Goal: Task Accomplishment & Management: Manage account settings

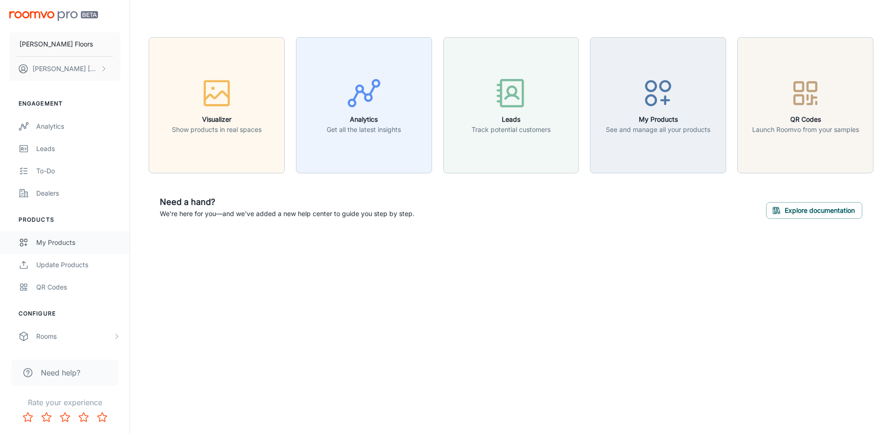
click at [94, 236] on link "My Products" at bounding box center [65, 242] width 130 height 22
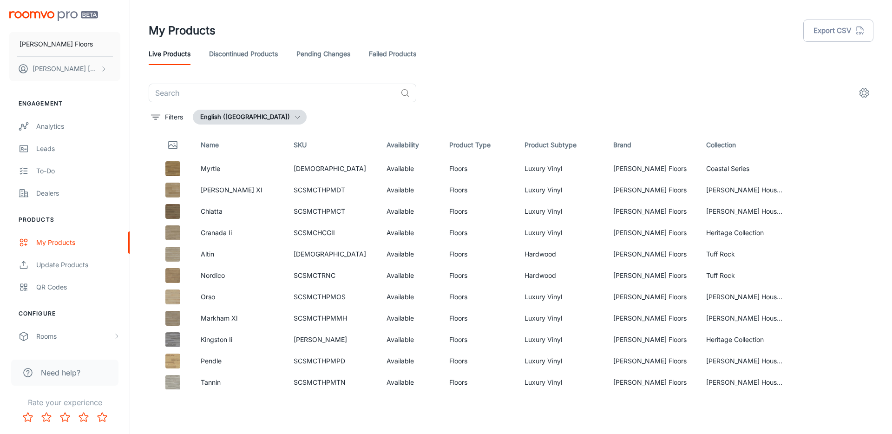
scroll to position [666, 0]
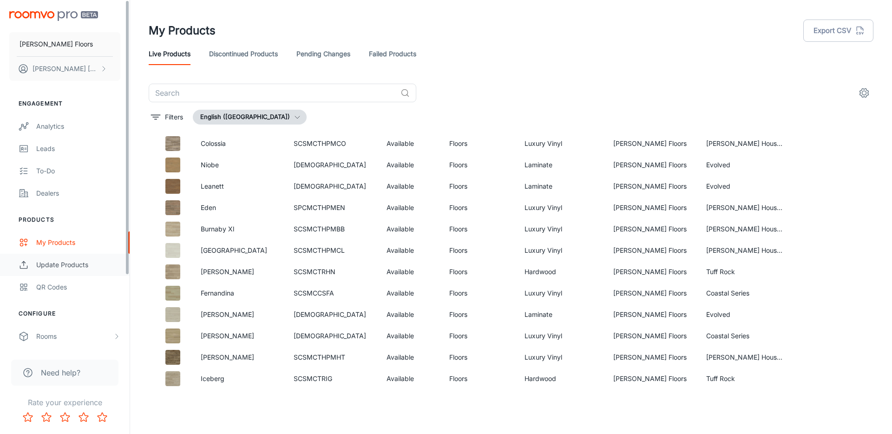
click at [80, 261] on div "Update Products" at bounding box center [78, 265] width 84 height 10
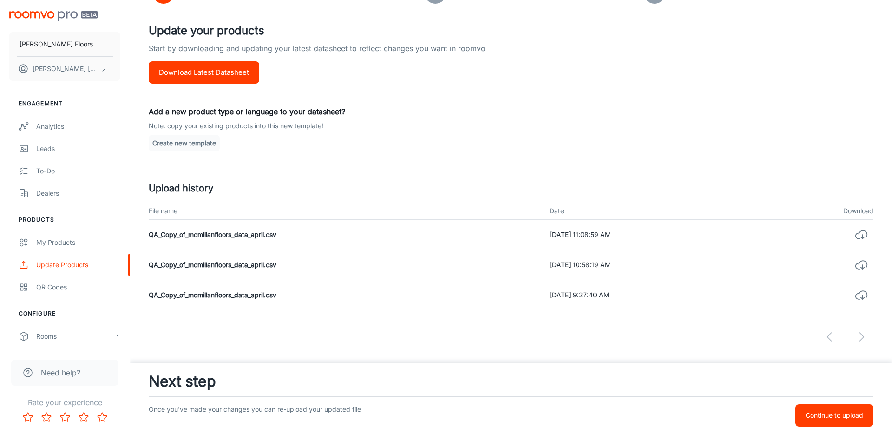
scroll to position [89, 0]
click at [219, 235] on td "QA_Copy_of_mcmillanfloors_data_april.csv" at bounding box center [346, 236] width 394 height 30
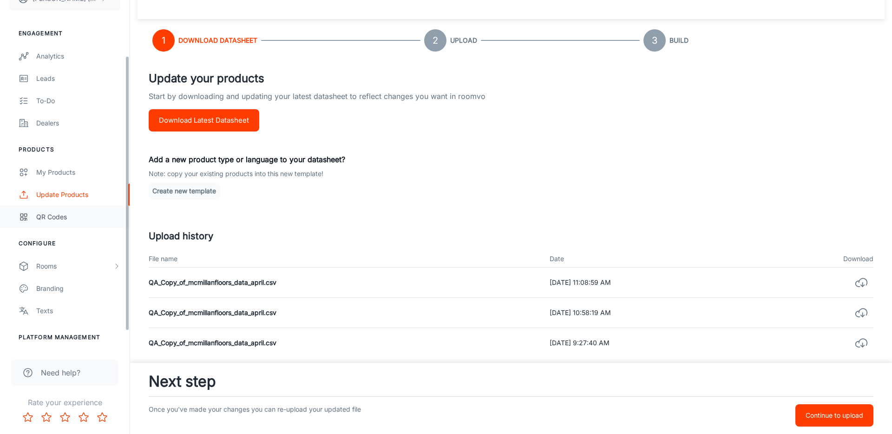
scroll to position [74, 0]
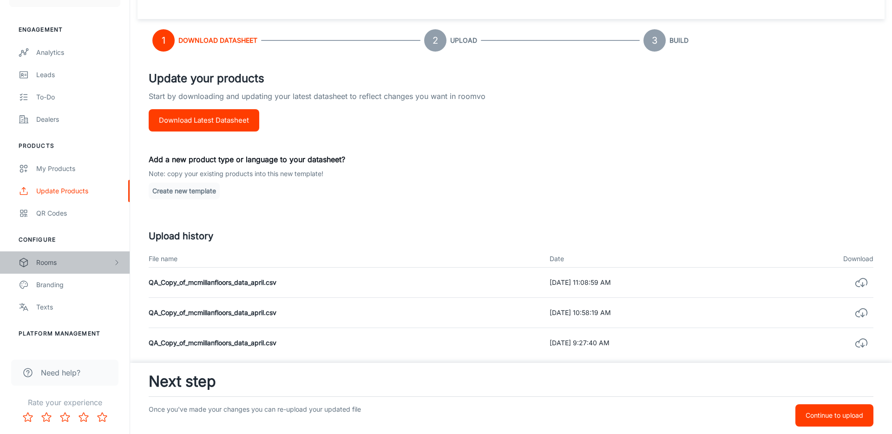
click at [89, 264] on div "Rooms" at bounding box center [74, 262] width 77 height 10
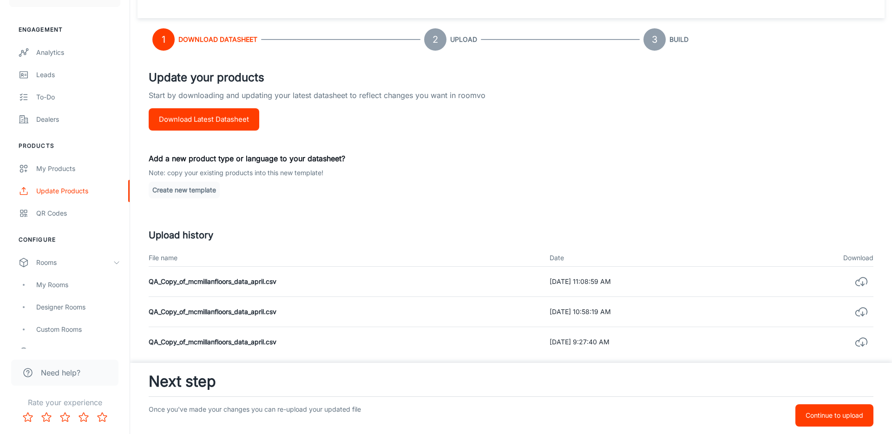
scroll to position [98, 0]
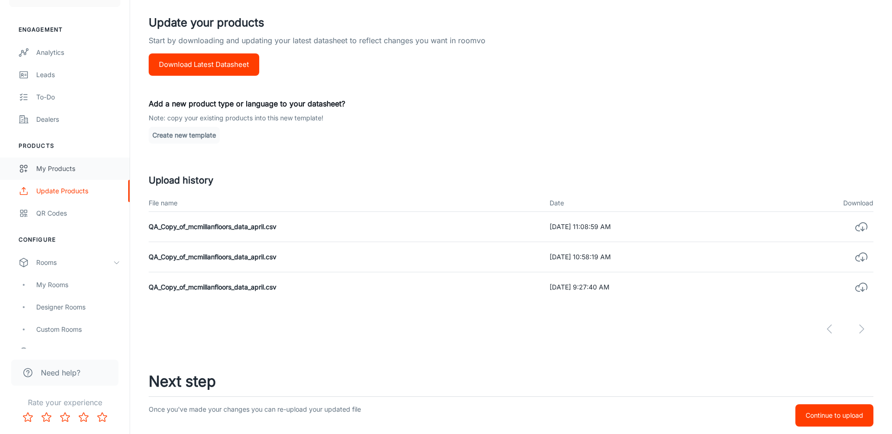
click at [67, 169] on div "My Products" at bounding box center [78, 169] width 84 height 10
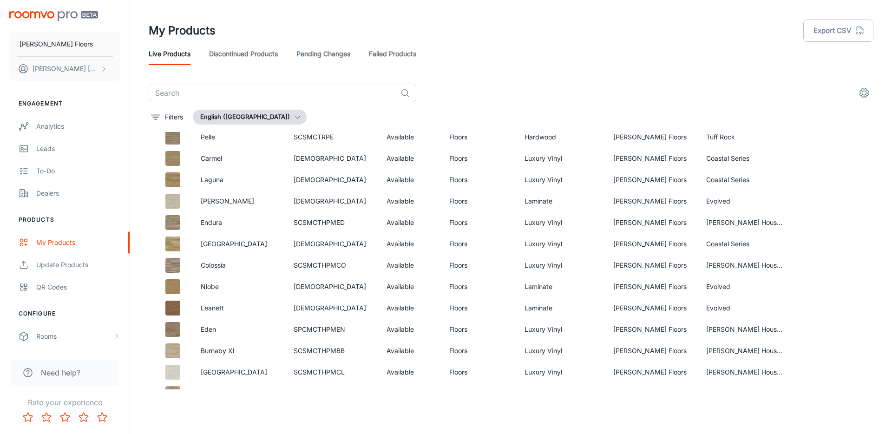
scroll to position [666, 0]
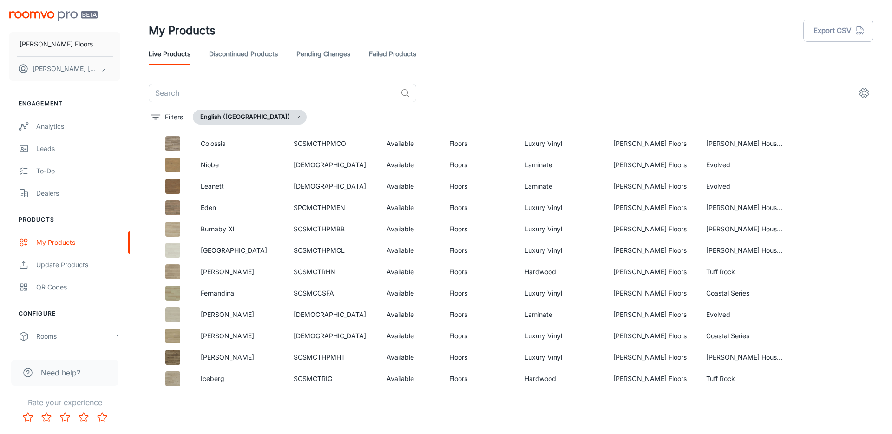
click at [862, 91] on icon "settings" at bounding box center [864, 92] width 11 height 11
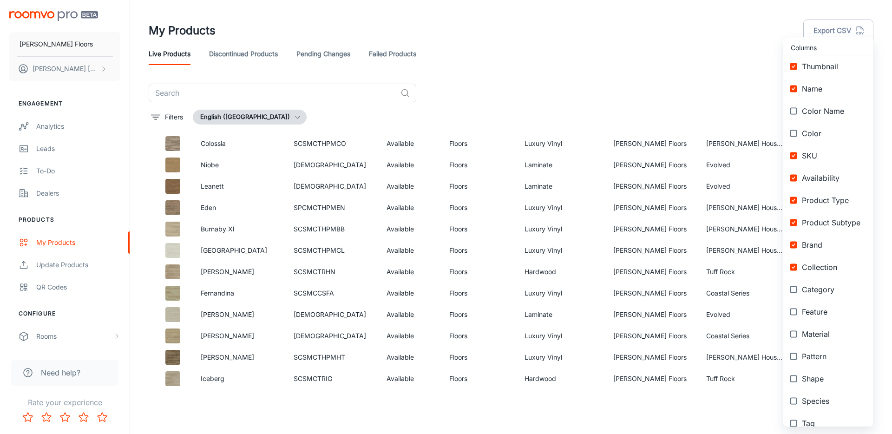
click at [650, 83] on div at bounding box center [446, 217] width 892 height 434
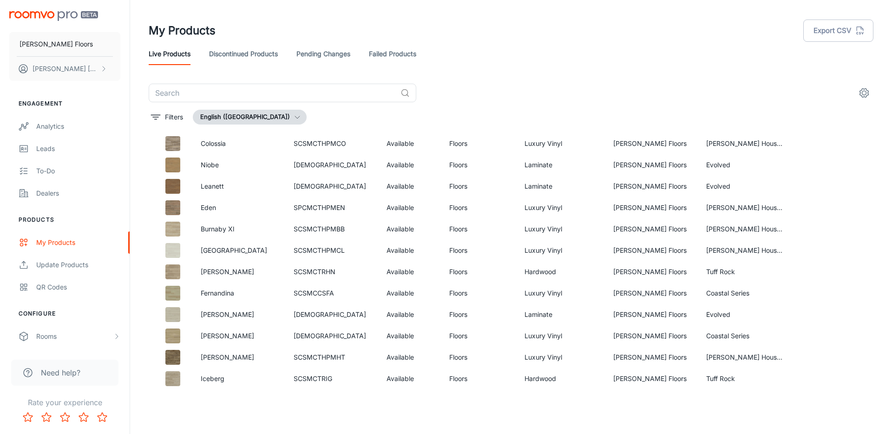
click at [262, 56] on link "Discontinued Products" at bounding box center [243, 54] width 69 height 22
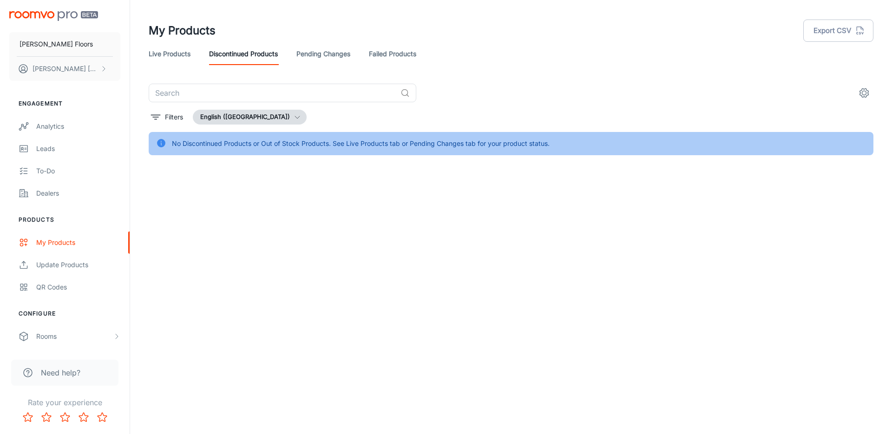
click at [321, 52] on link "Pending Changes" at bounding box center [323, 54] width 54 height 22
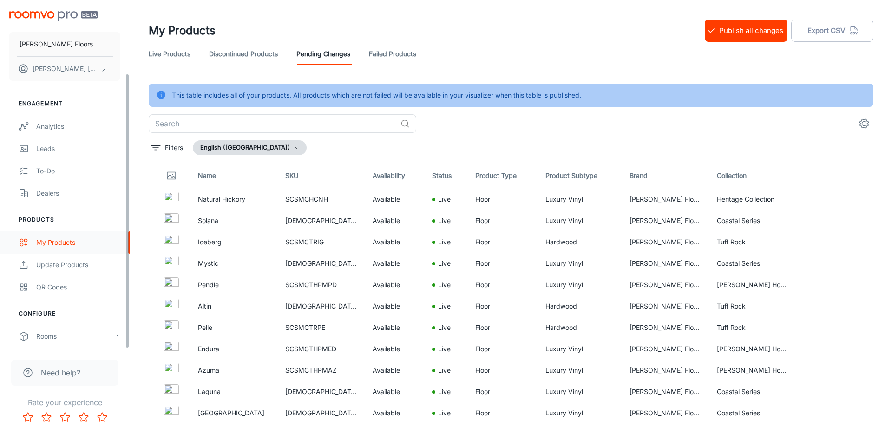
scroll to position [93, 0]
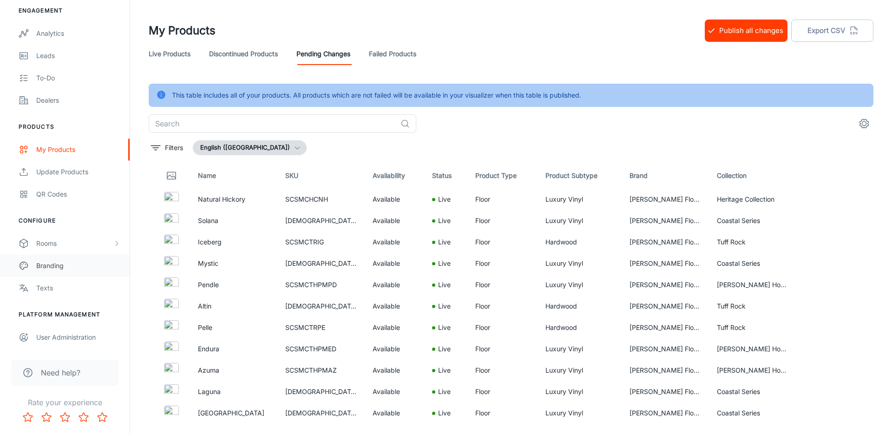
click at [67, 259] on link "Branding" at bounding box center [65, 266] width 130 height 22
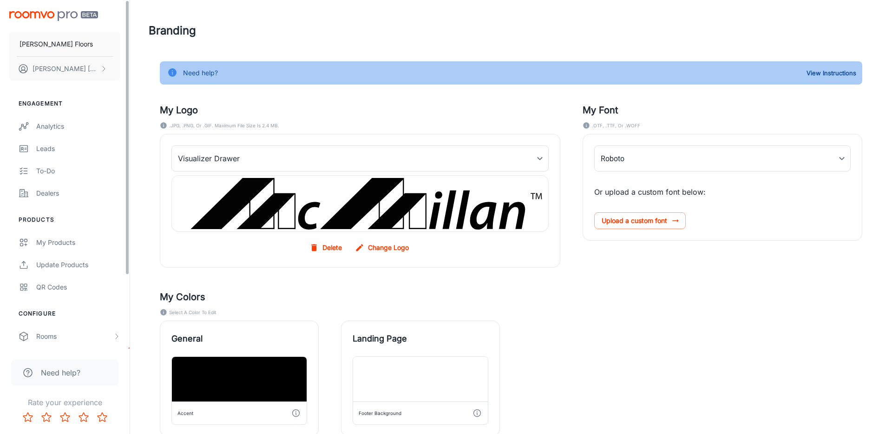
type input "Neuzeit_S_LT_Book"
click at [384, 251] on label "Change Logo" at bounding box center [382, 247] width 59 height 17
click at [0, 0] on input "Change Logo" at bounding box center [0, 0] width 0 height 0
click at [378, 247] on label "Change Logo" at bounding box center [382, 247] width 59 height 17
click at [0, 0] on input "Change Logo" at bounding box center [0, 0] width 0 height 0
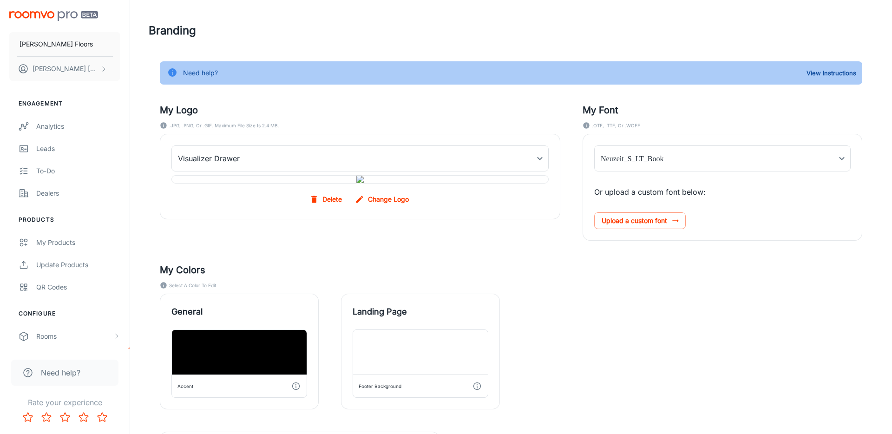
scroll to position [2, 0]
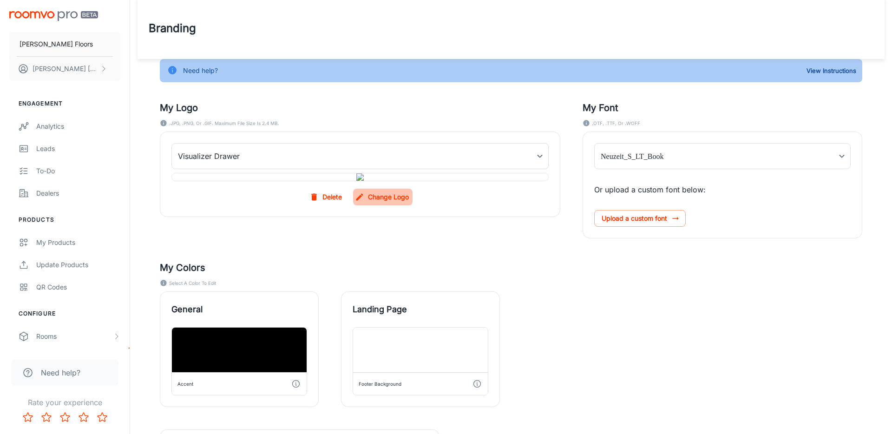
click at [378, 205] on label "Change Logo" at bounding box center [382, 197] width 59 height 17
click at [0, 0] on input "Change Logo" at bounding box center [0, 0] width 0 height 0
click at [713, 158] on body "[PERSON_NAME] Floors [PERSON_NAME] Engagement Analytics Leads To-do Dealers Pro…" at bounding box center [446, 215] width 892 height 434
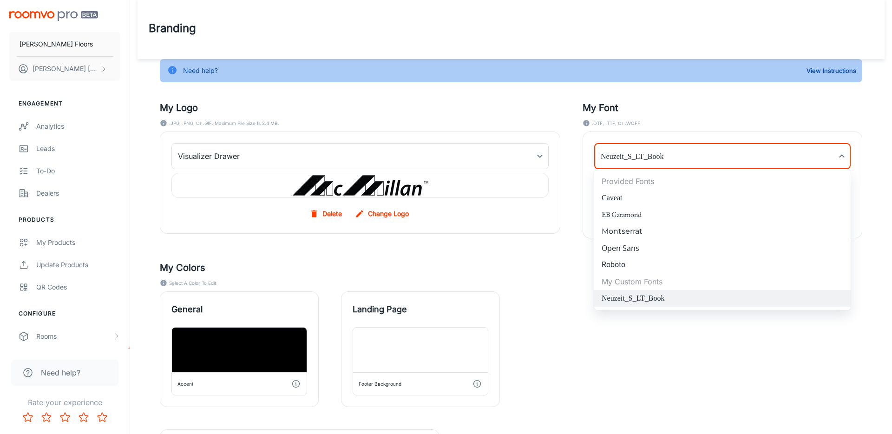
click at [525, 316] on div at bounding box center [446, 217] width 892 height 434
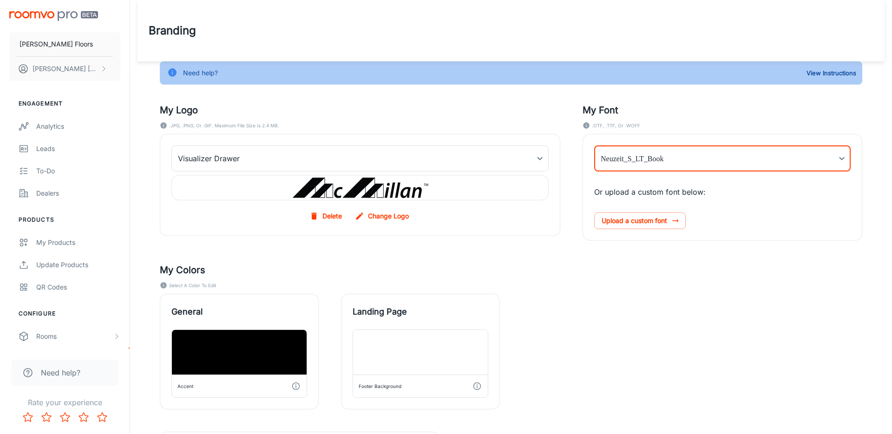
scroll to position [207, 0]
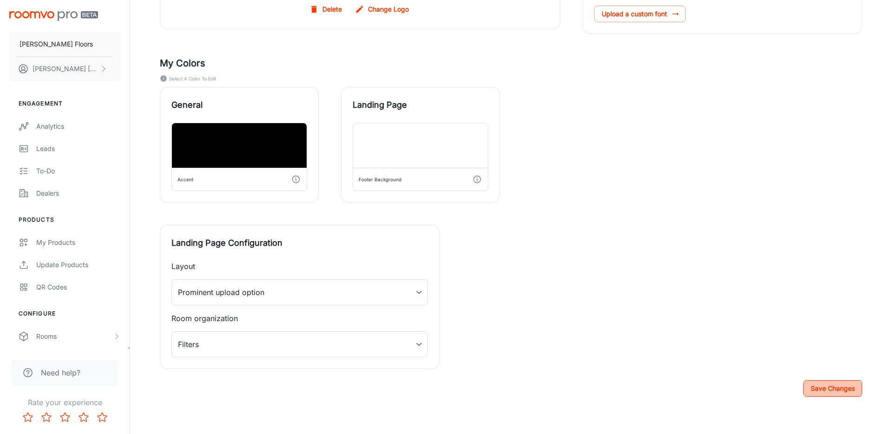
click at [833, 389] on button "Save Changes" at bounding box center [832, 388] width 59 height 17
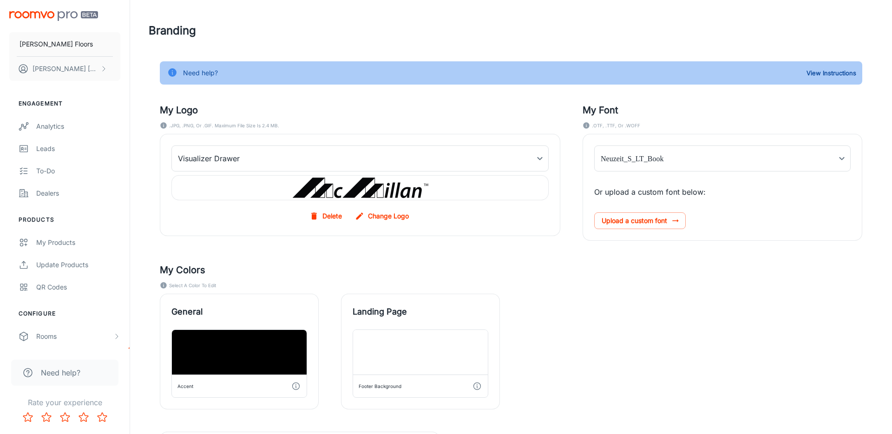
click at [367, 186] on img at bounding box center [359, 188] width 139 height 24
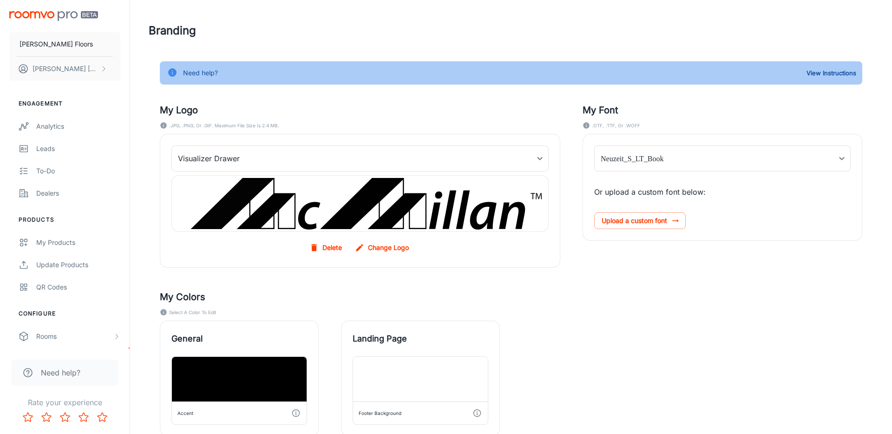
click at [398, 244] on label "Change Logo" at bounding box center [382, 247] width 59 height 17
click at [0, 0] on input "Change Logo" at bounding box center [0, 0] width 0 height 0
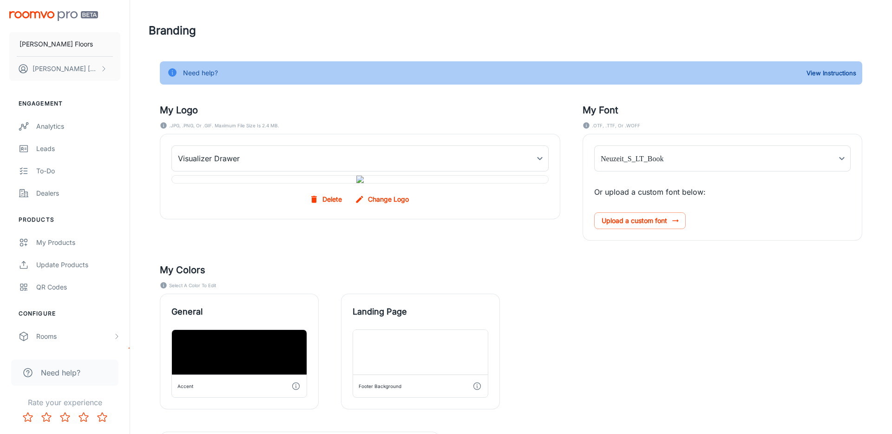
scroll to position [271, 0]
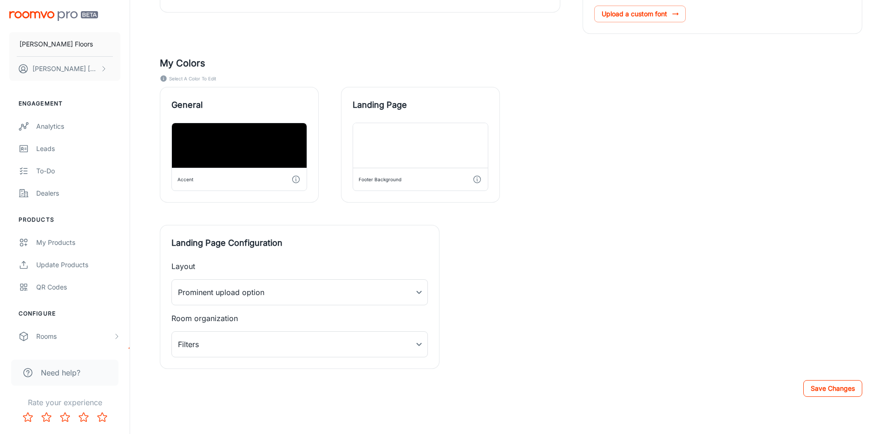
click at [827, 382] on button "Save Changes" at bounding box center [832, 388] width 59 height 17
